Goal: Information Seeking & Learning: Learn about a topic

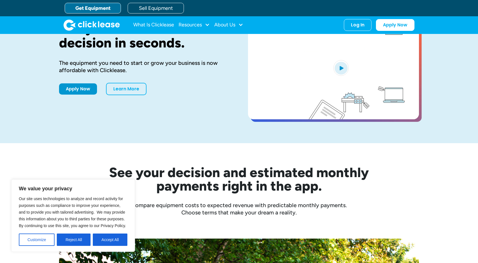
scroll to position [56, 0]
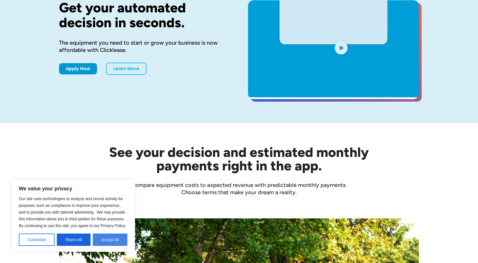
click at [106, 241] on button "Accept All" at bounding box center [110, 240] width 35 height 12
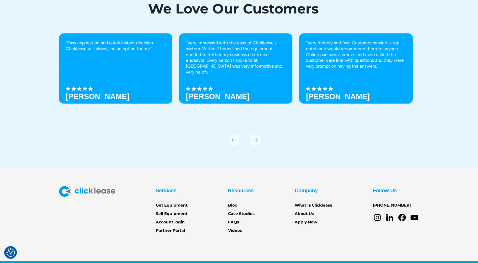
scroll to position [1940, 0]
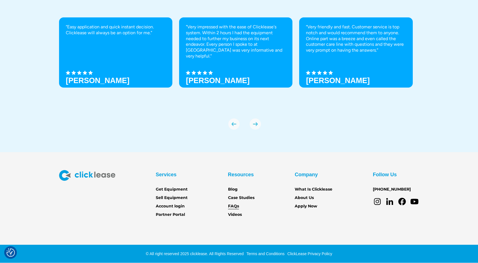
click at [231, 204] on link "FAQs" at bounding box center [233, 206] width 11 height 6
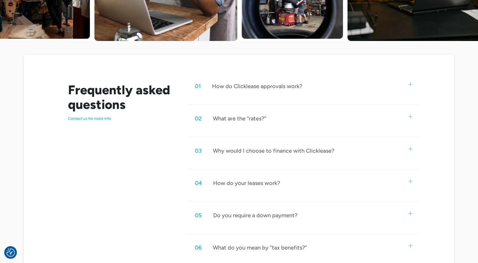
scroll to position [253, 0]
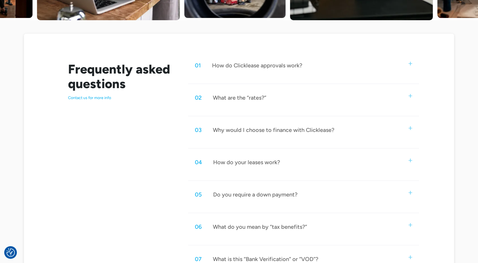
click at [409, 96] on img at bounding box center [410, 96] width 4 height 4
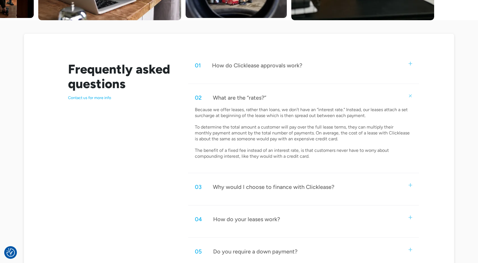
click at [410, 96] on img at bounding box center [410, 95] width 5 height 5
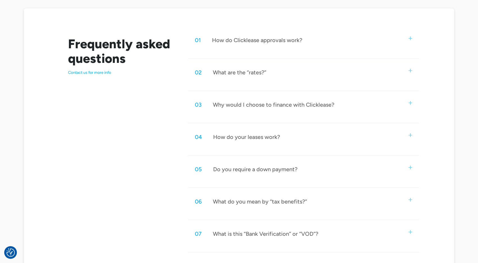
scroll to position [281, 0]
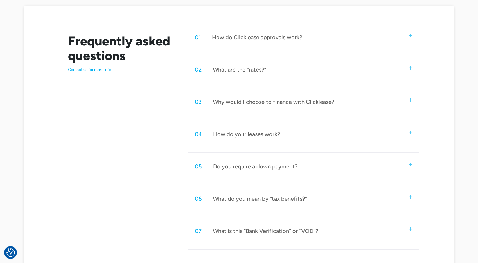
click at [410, 133] on img at bounding box center [410, 133] width 4 height 4
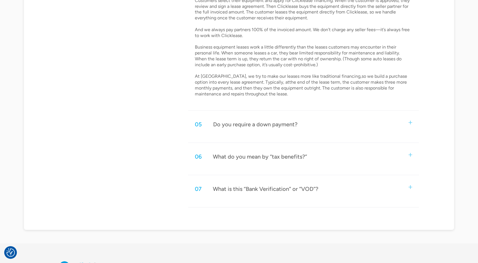
scroll to position [449, 0]
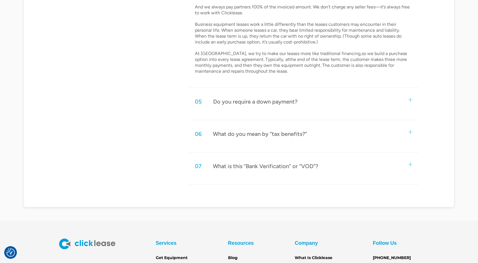
click at [409, 100] on div "05 Do you require a down payment?" at bounding box center [303, 101] width 231 height 19
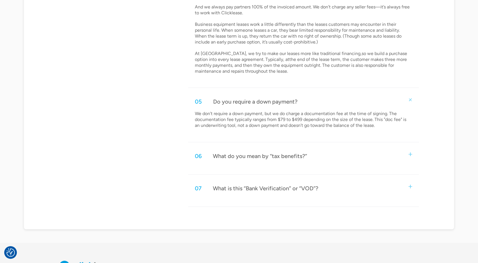
click at [410, 99] on img at bounding box center [410, 99] width 5 height 5
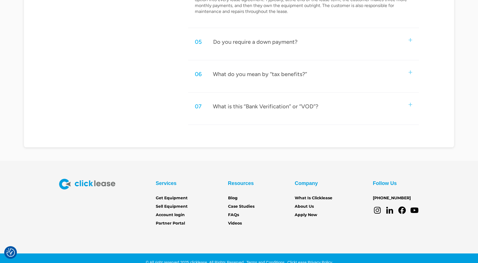
scroll to position [518, 0]
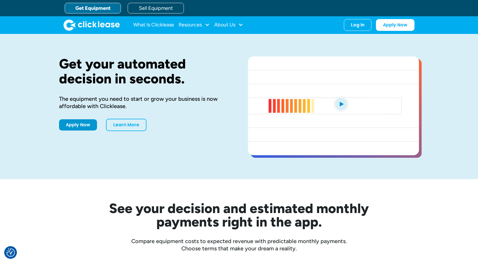
click at [91, 9] on link "Get Equipment" at bounding box center [93, 8] width 56 height 11
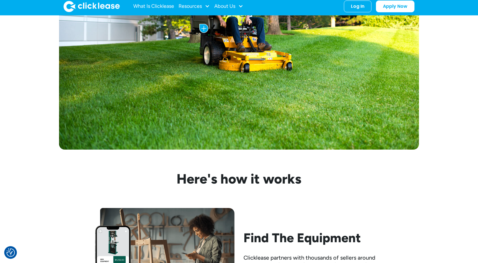
scroll to position [309, 0]
